Goal: Task Accomplishment & Management: Use online tool/utility

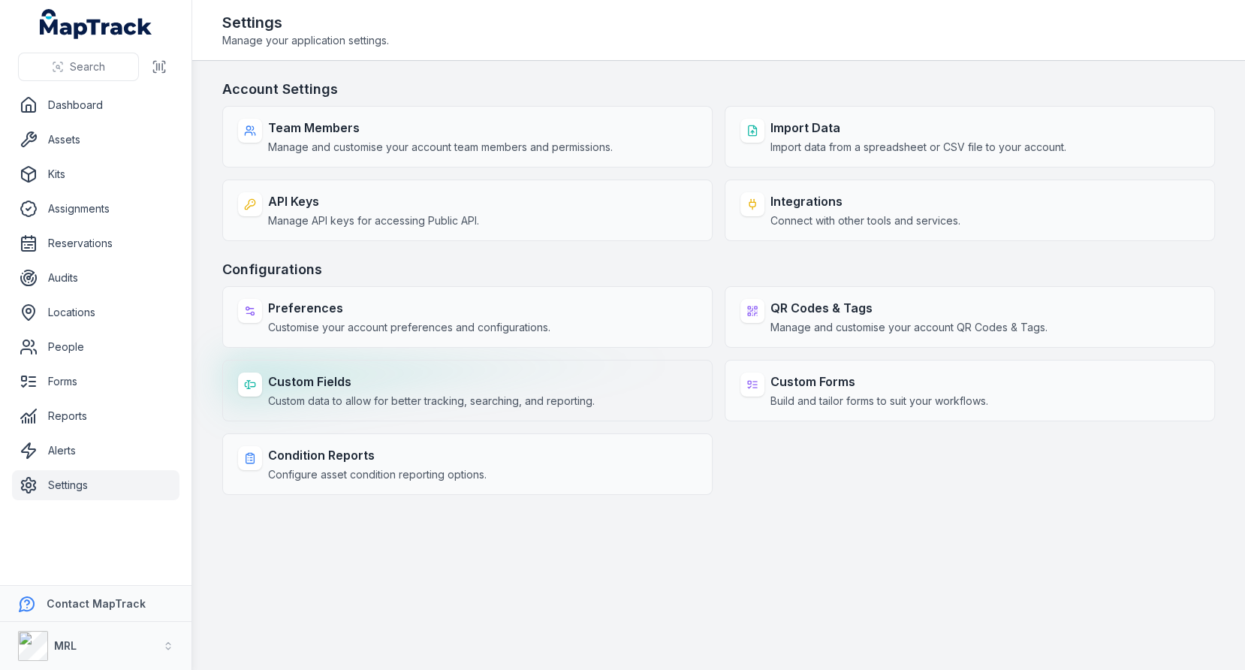
click at [368, 388] on div "Custom Fields Custom data to allow for better tracking, searching, and reportin…" at bounding box center [431, 390] width 327 height 36
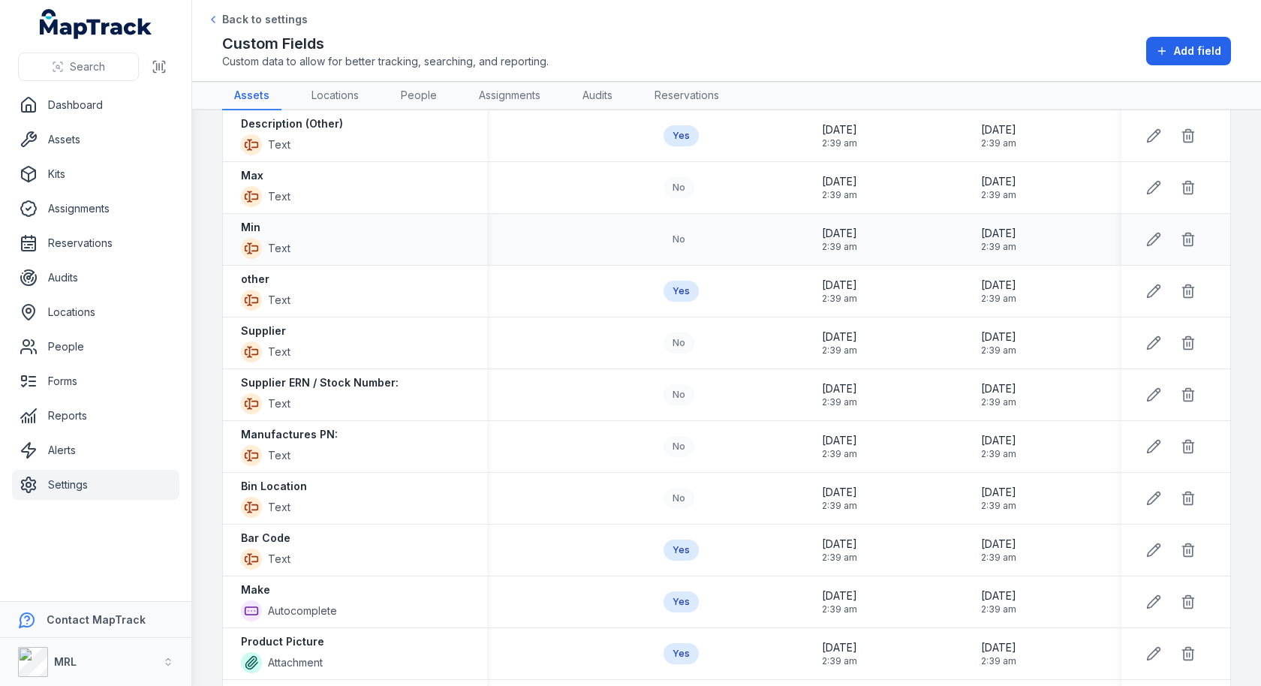
scroll to position [747, 0]
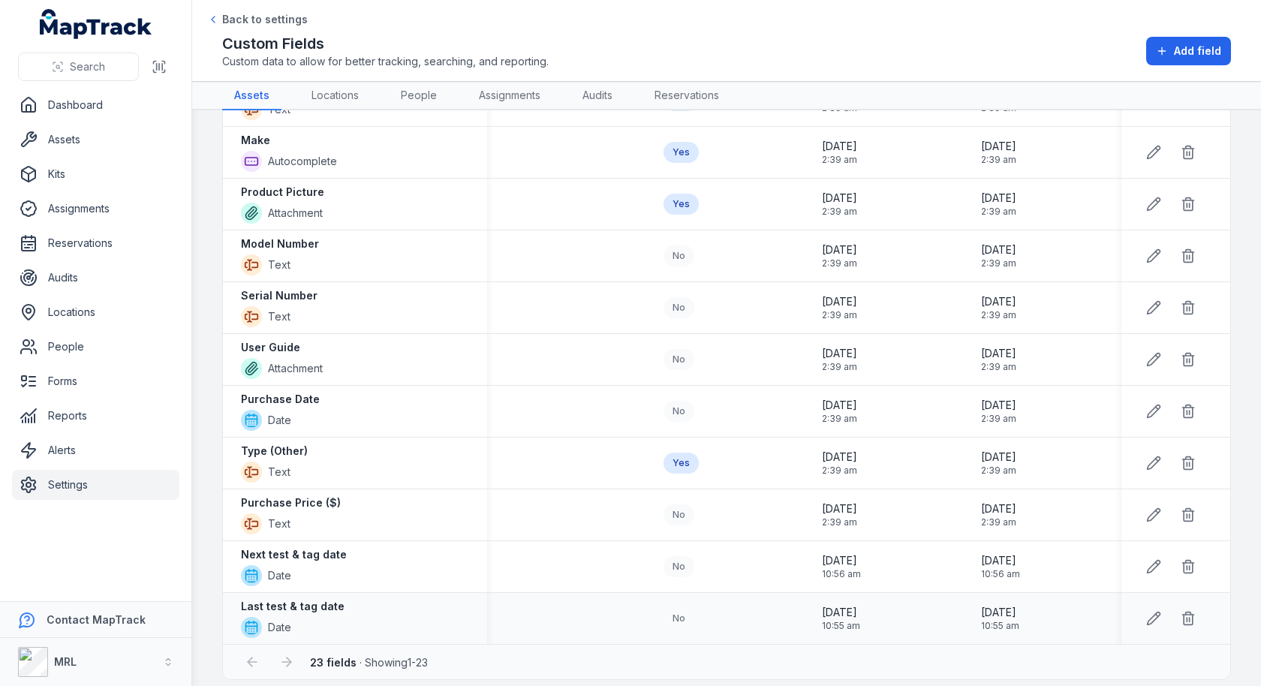
click at [303, 600] on strong "Last test & tag date" at bounding box center [293, 606] width 104 height 15
click at [330, 547] on strong "Next test & tag date" at bounding box center [294, 554] width 106 height 15
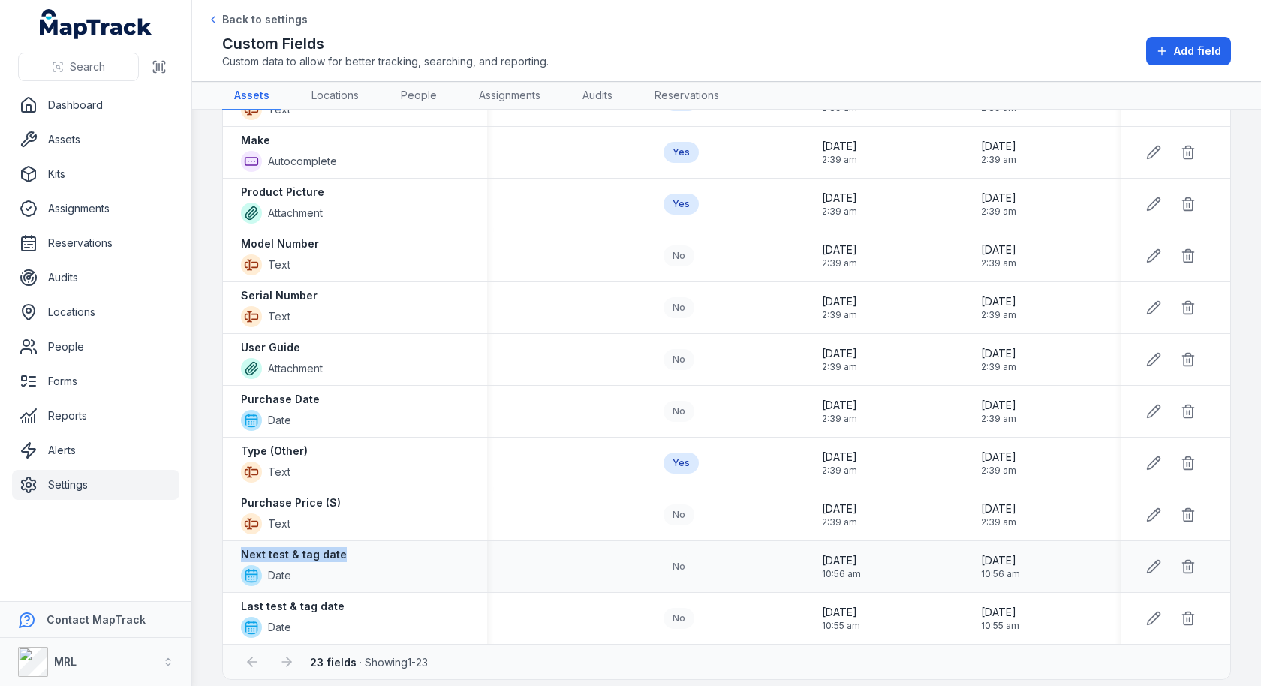
click at [330, 547] on strong "Next test & tag date" at bounding box center [294, 554] width 106 height 15
click at [1188, 55] on span "Add field" at bounding box center [1197, 51] width 47 height 15
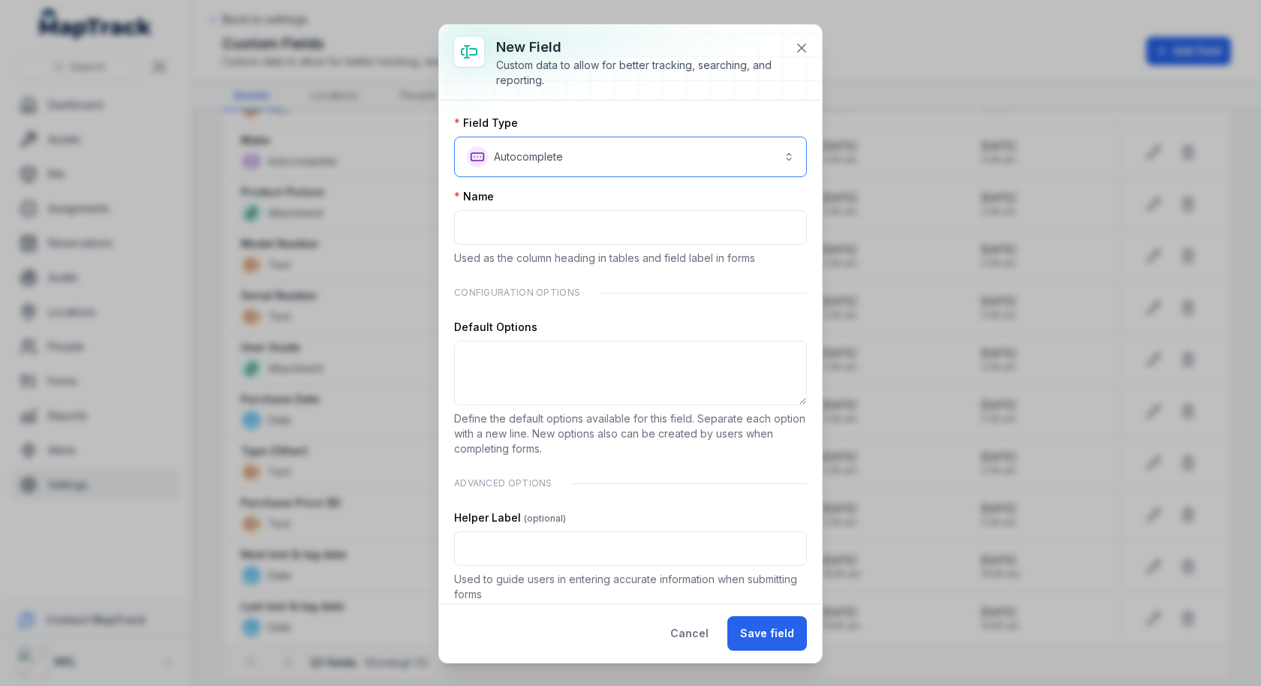
click at [590, 173] on button "**********" at bounding box center [630, 157] width 353 height 41
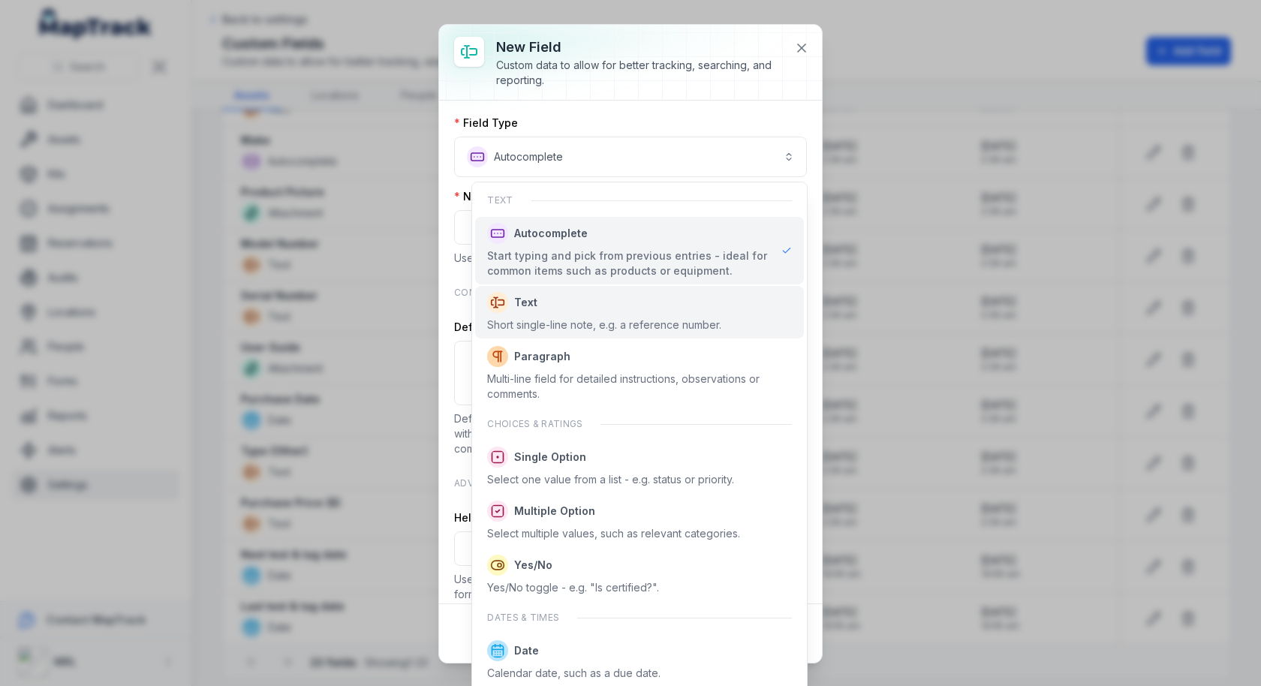
scroll to position [409, 0]
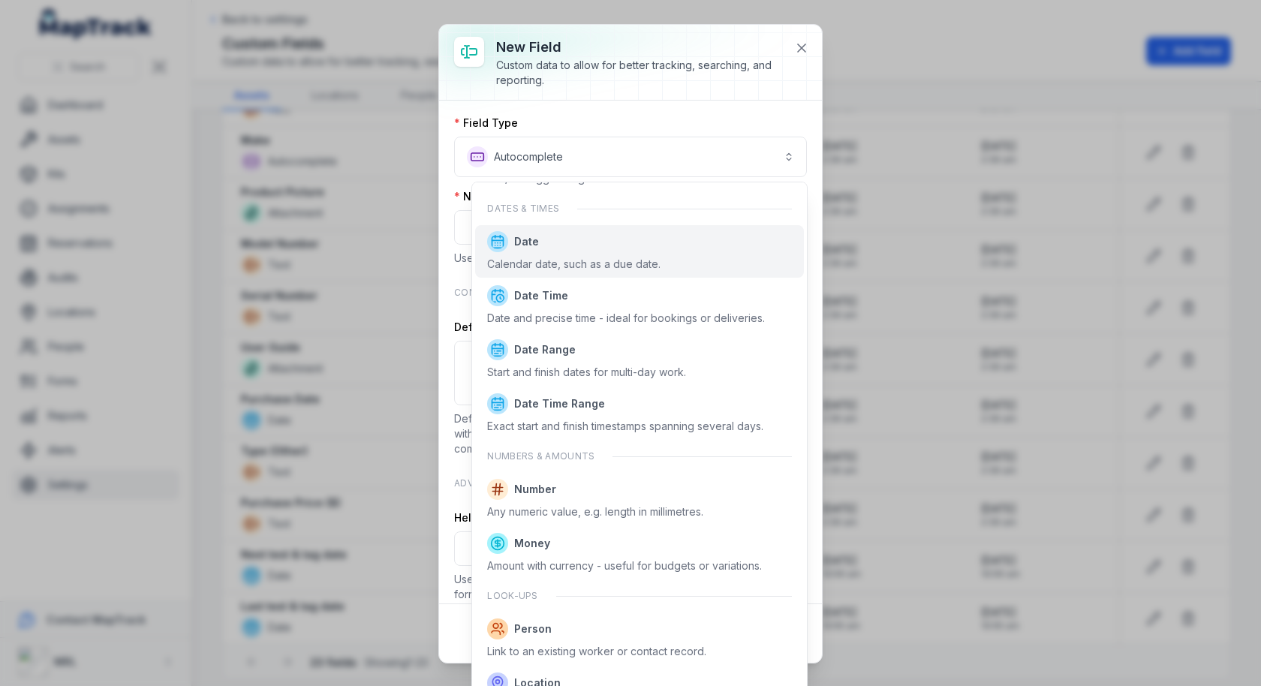
click at [605, 257] on div "Calendar date, such as a due date." at bounding box center [573, 264] width 173 height 15
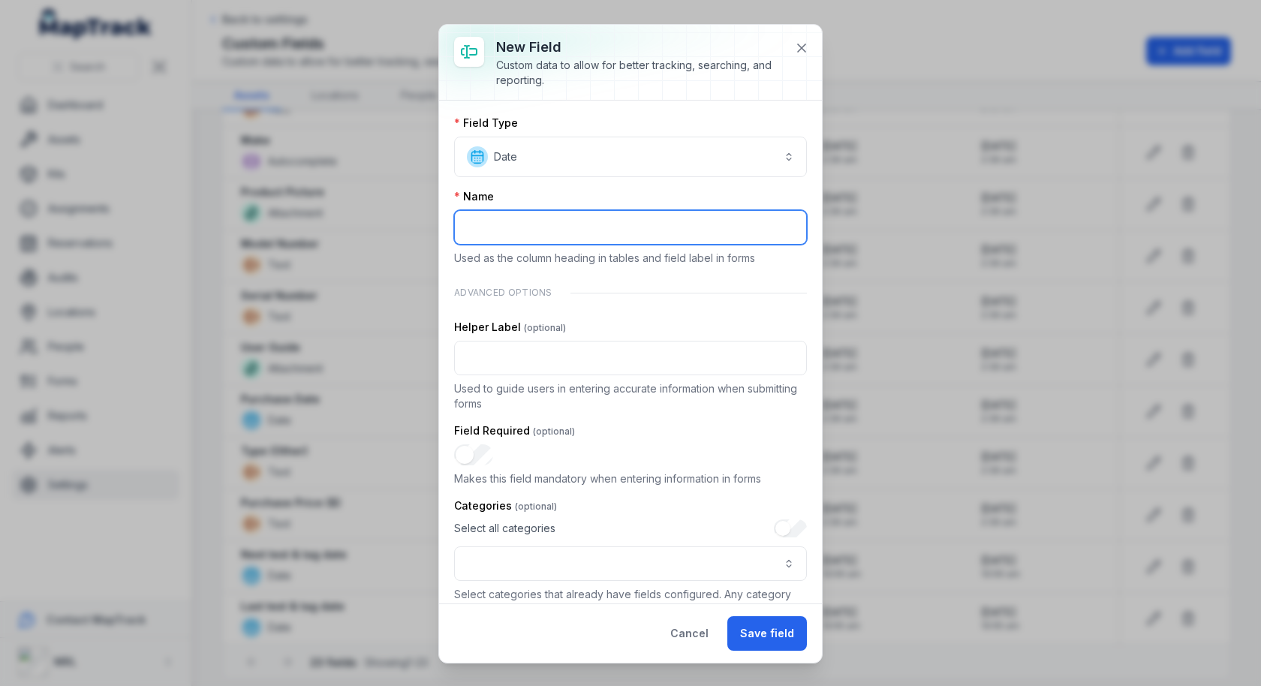
click at [583, 227] on input ":rl:-form-item-label" at bounding box center [630, 227] width 353 height 35
type input "**********"
click at [769, 281] on div "Advanced Options" at bounding box center [630, 293] width 353 height 30
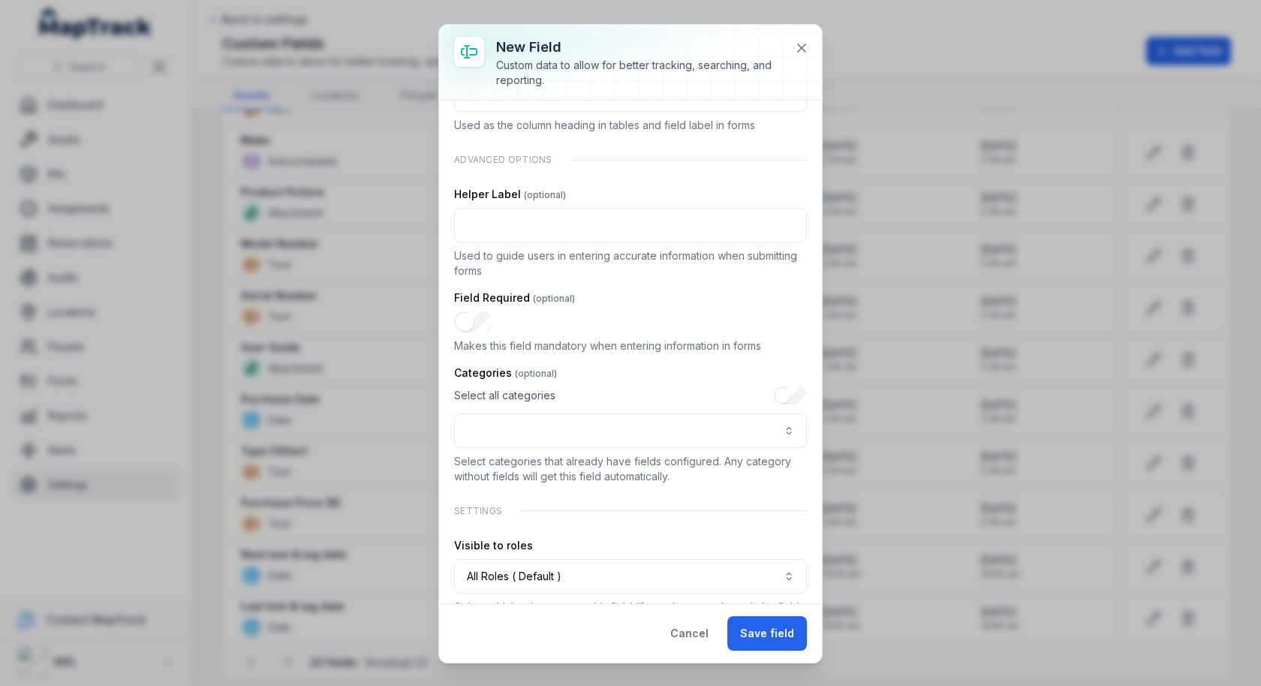
scroll to position [140, 0]
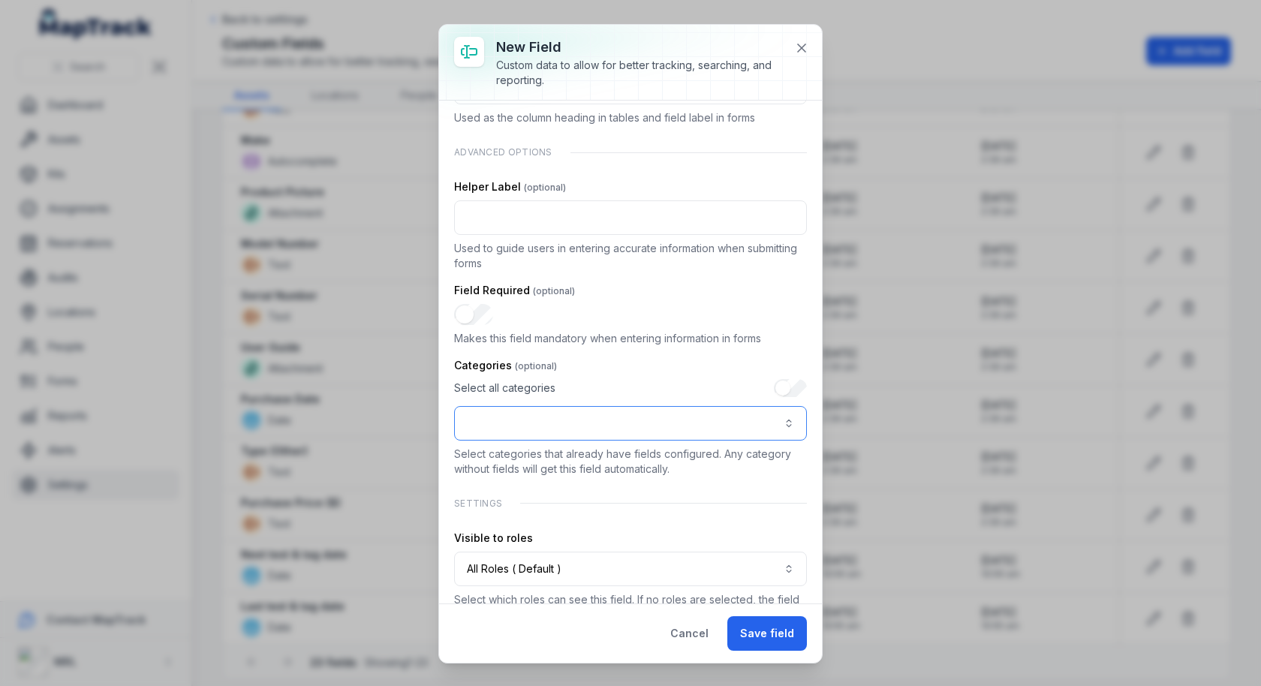
click at [658, 420] on button ":rt:-form-item-label" at bounding box center [630, 423] width 353 height 35
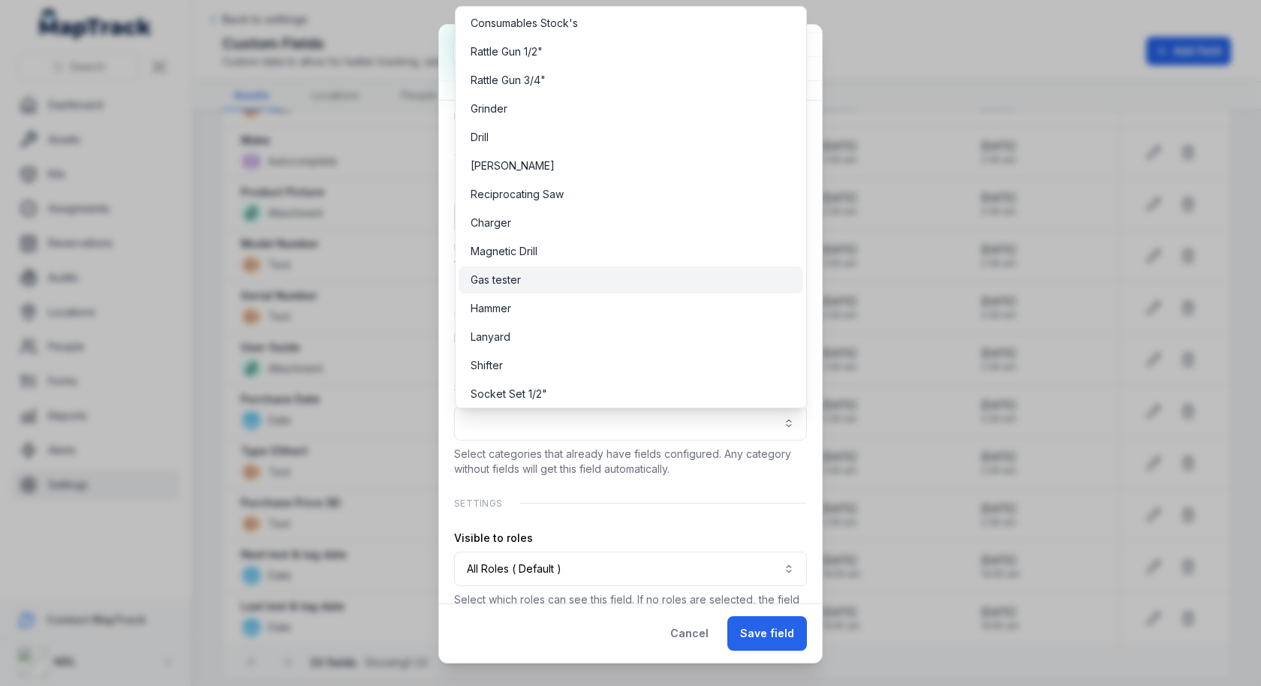
click at [569, 278] on div "Gas tester" at bounding box center [631, 279] width 321 height 15
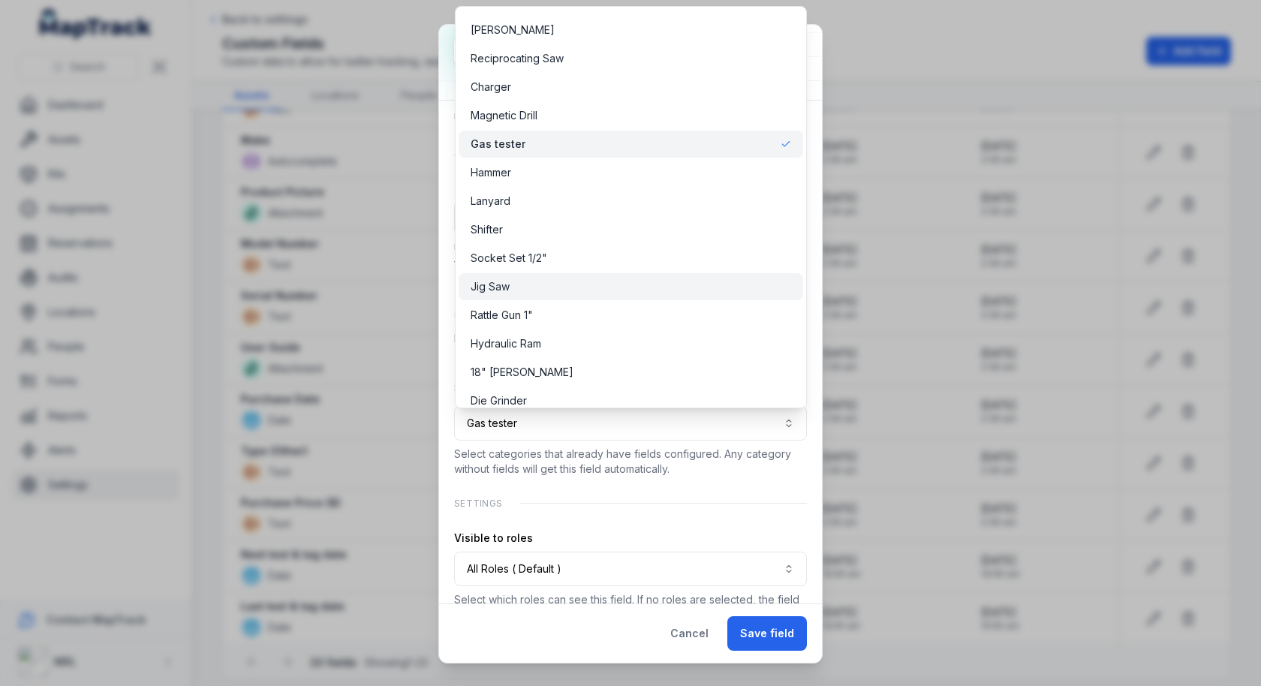
scroll to position [158, 0]
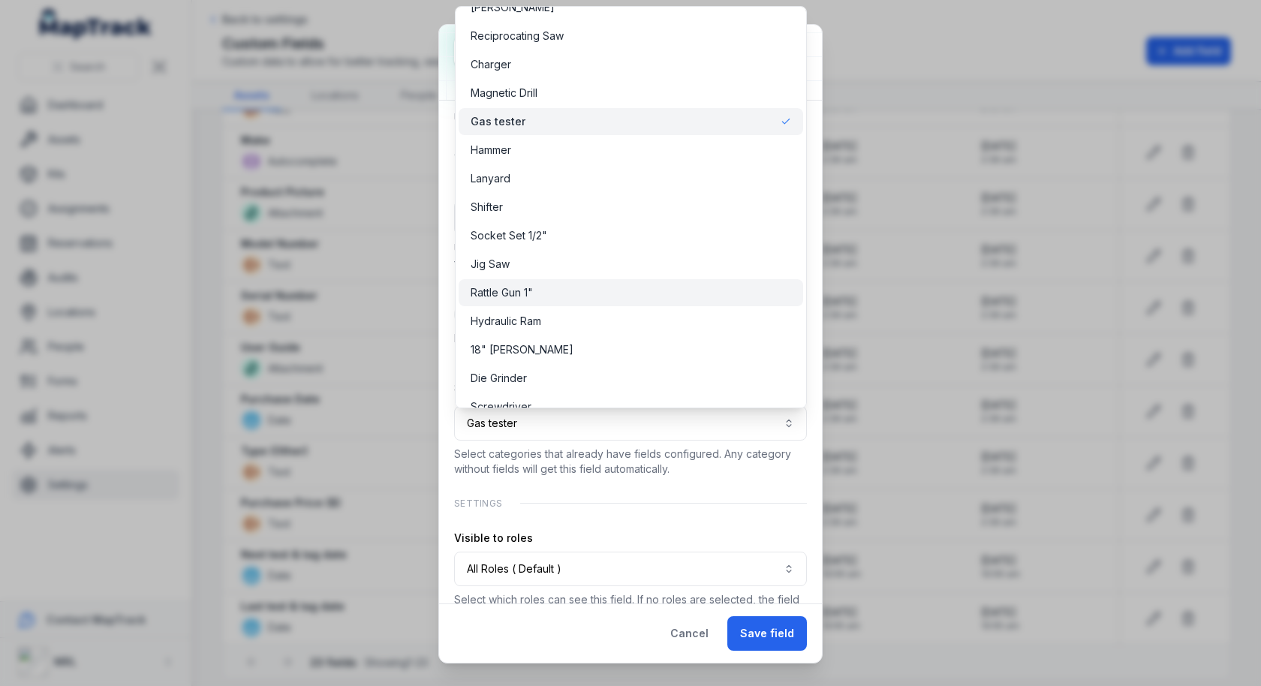
click at [568, 298] on div "Rattle Gun 1"" at bounding box center [631, 292] width 321 height 15
click at [536, 477] on div "**********" at bounding box center [630, 298] width 353 height 647
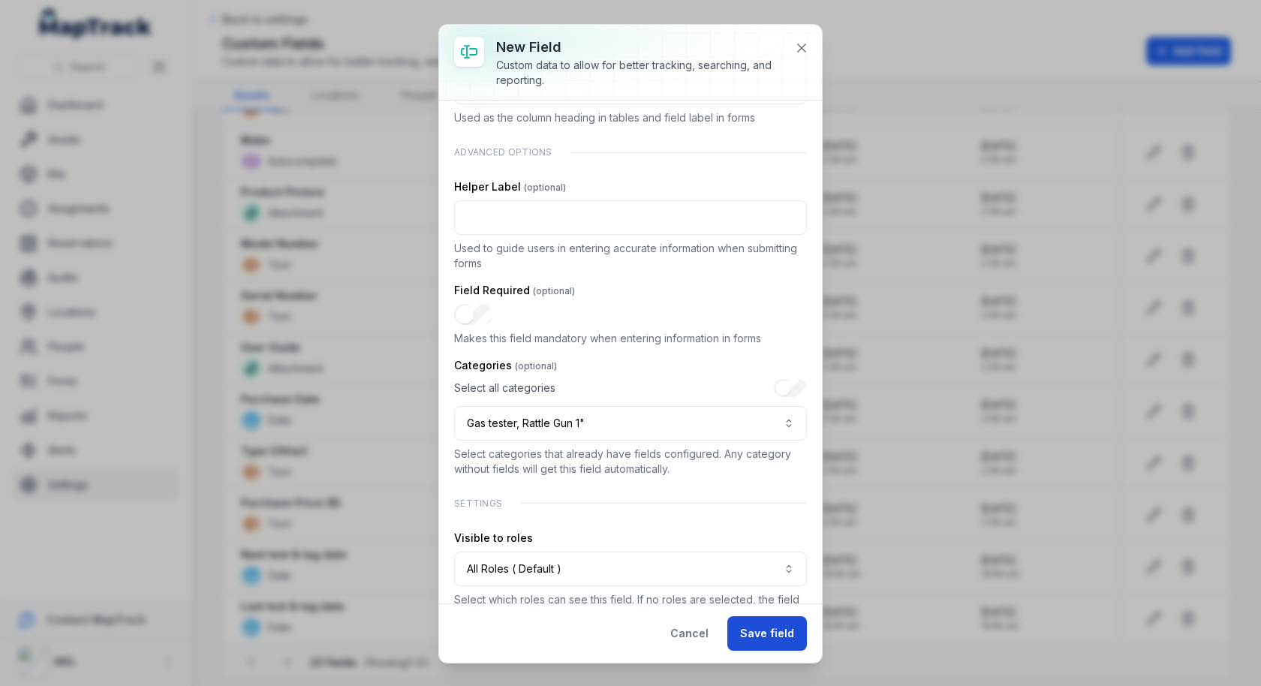
click at [783, 633] on button "Save field" at bounding box center [767, 633] width 80 height 35
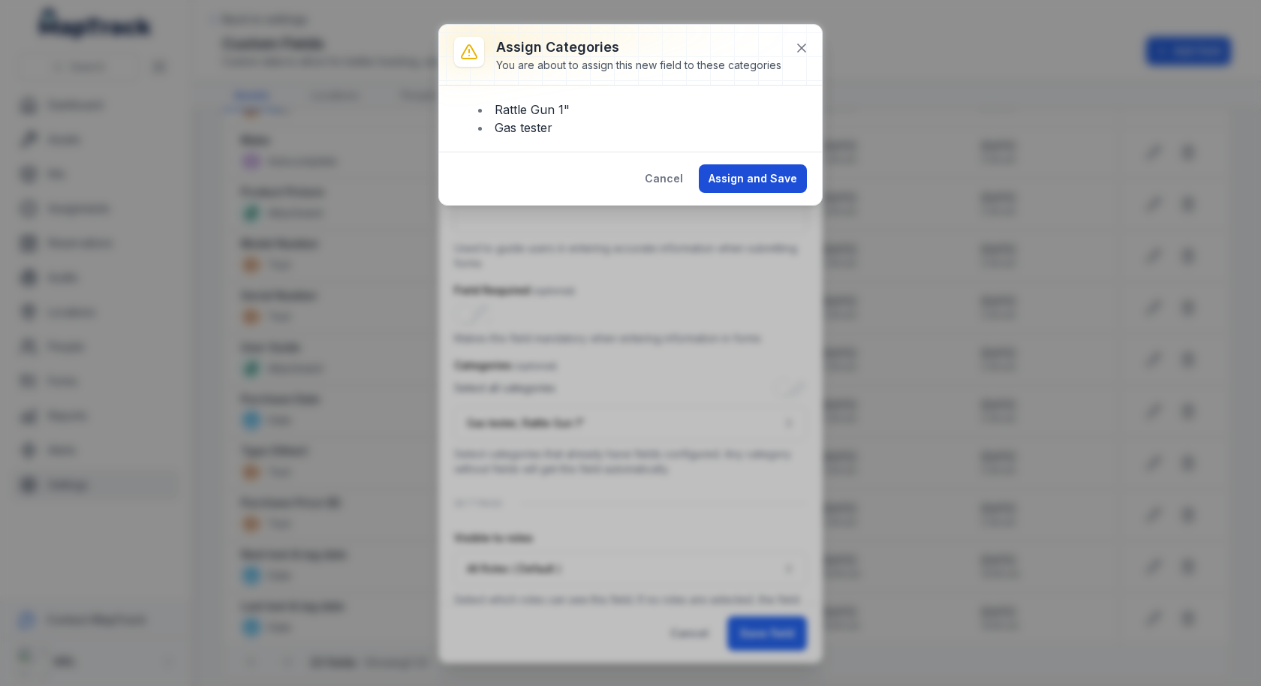
click at [756, 176] on button "Assign and Save" at bounding box center [753, 178] width 108 height 29
